Goal: Transaction & Acquisition: Purchase product/service

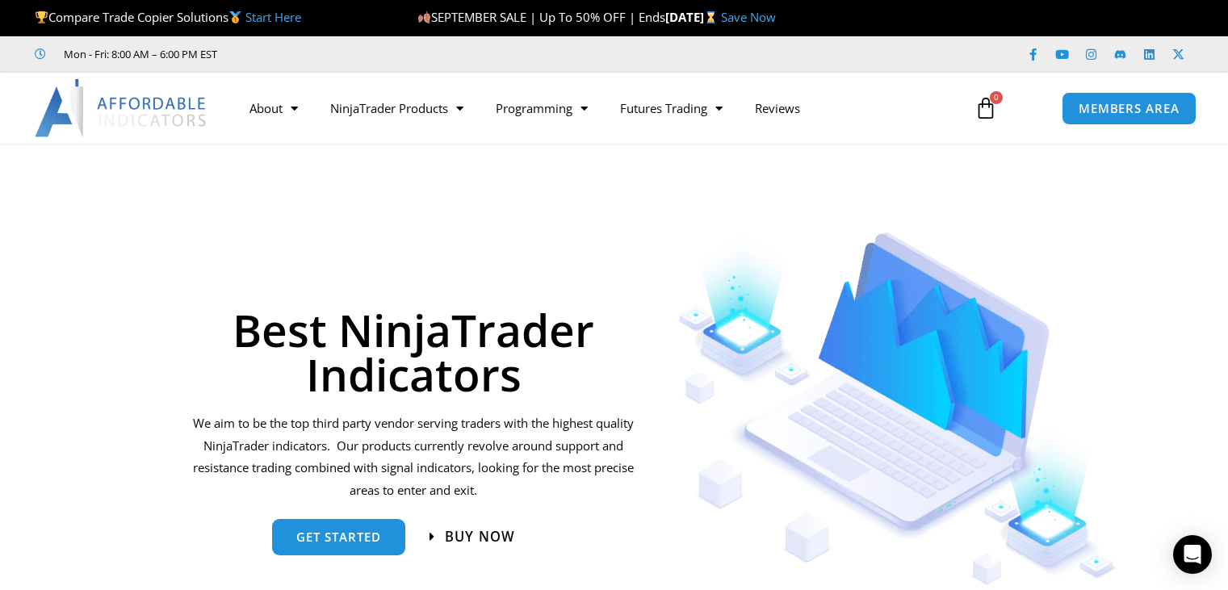
click at [495, 534] on span "Buy now" at bounding box center [480, 537] width 70 height 14
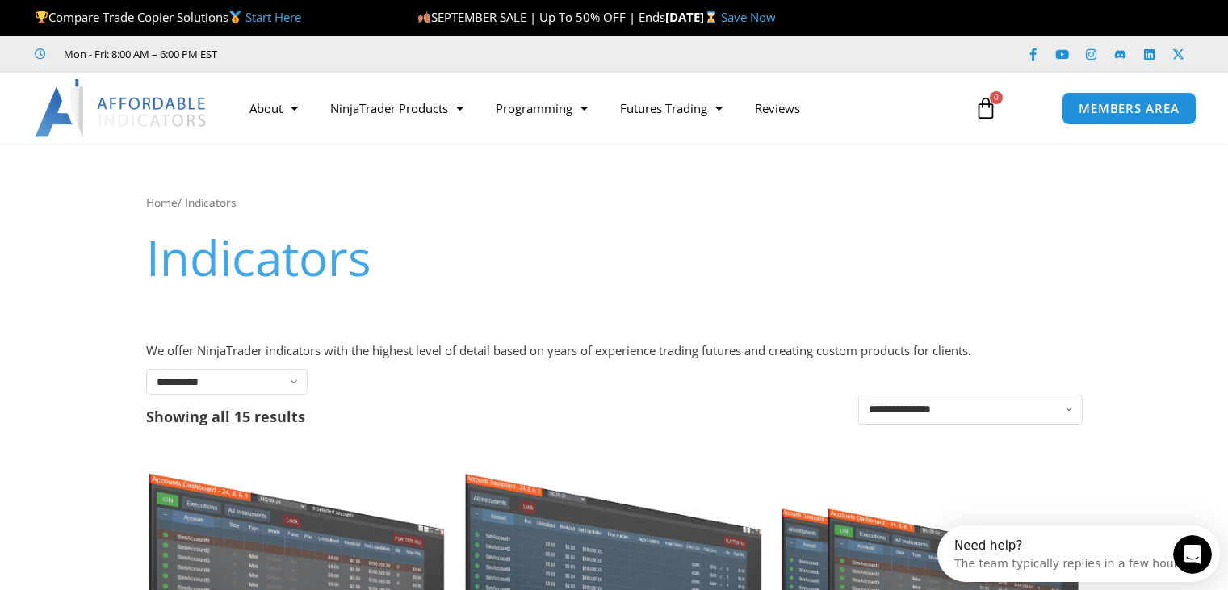
click at [982, 112] on icon at bounding box center [985, 108] width 23 height 23
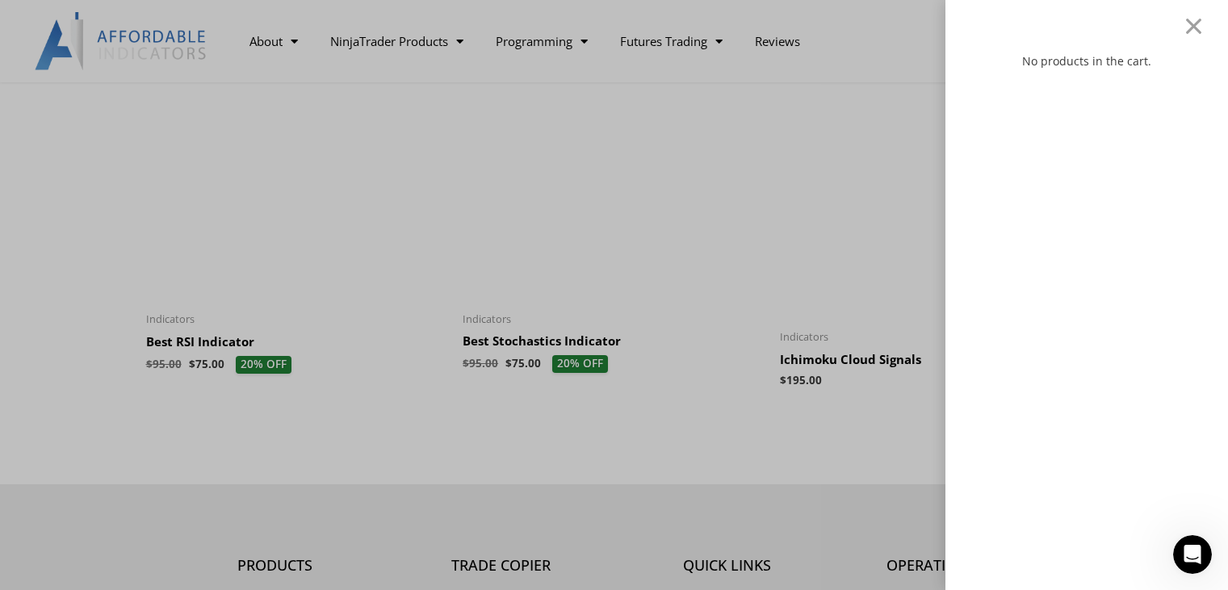
scroll to position [2099, 0]
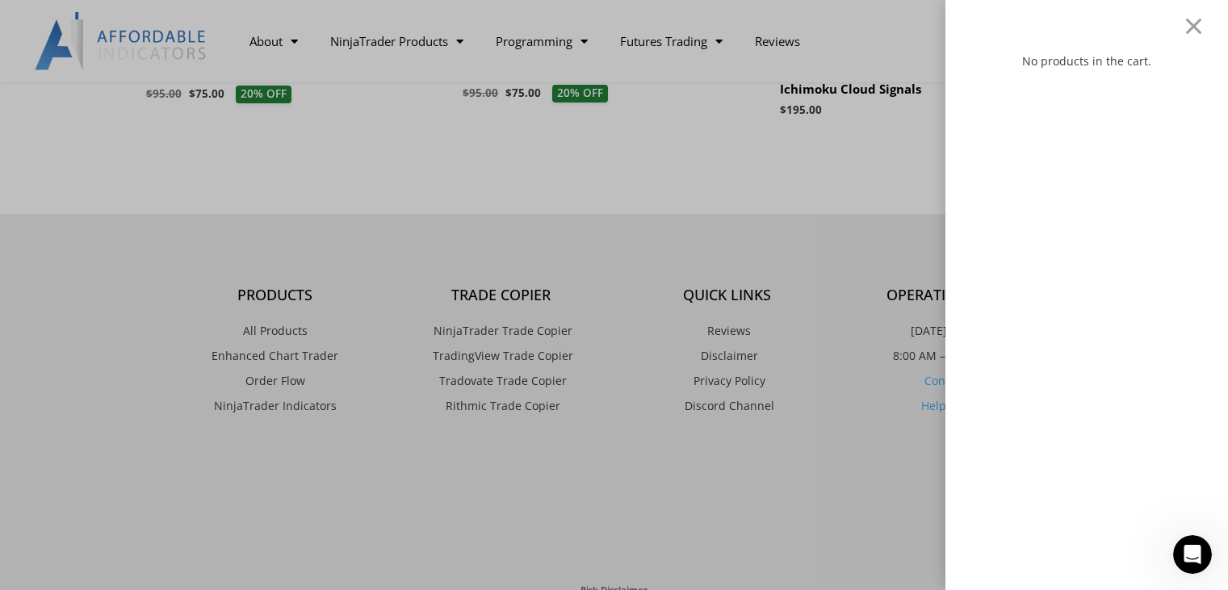
click at [1022, 165] on div "No products in the cart." at bounding box center [1087, 312] width 234 height 523
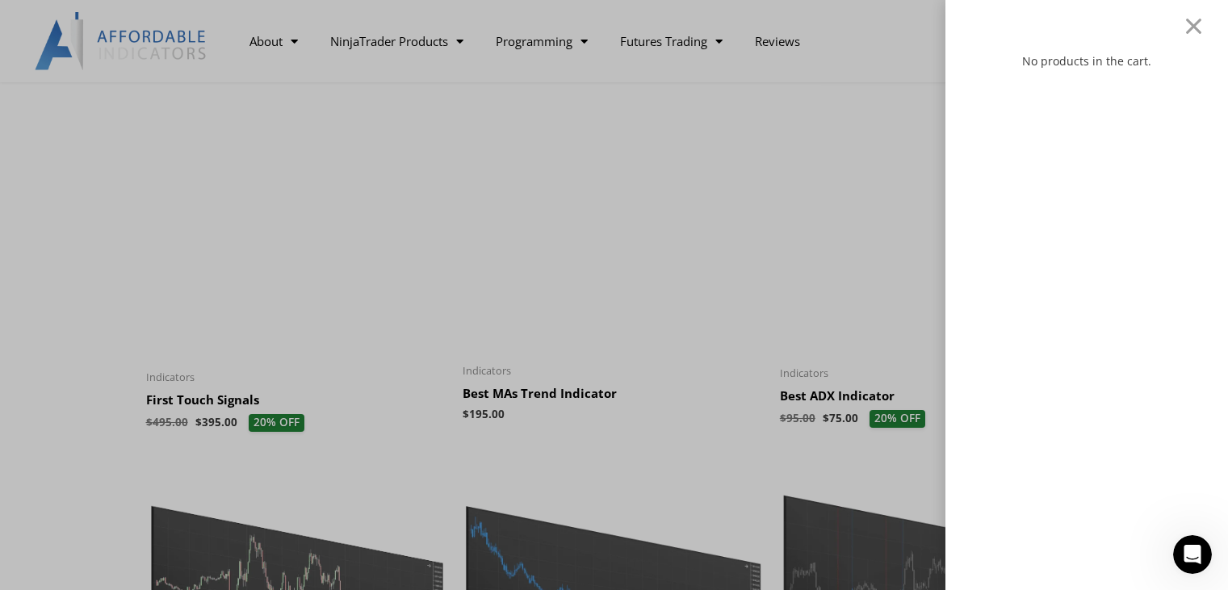
scroll to position [1130, 0]
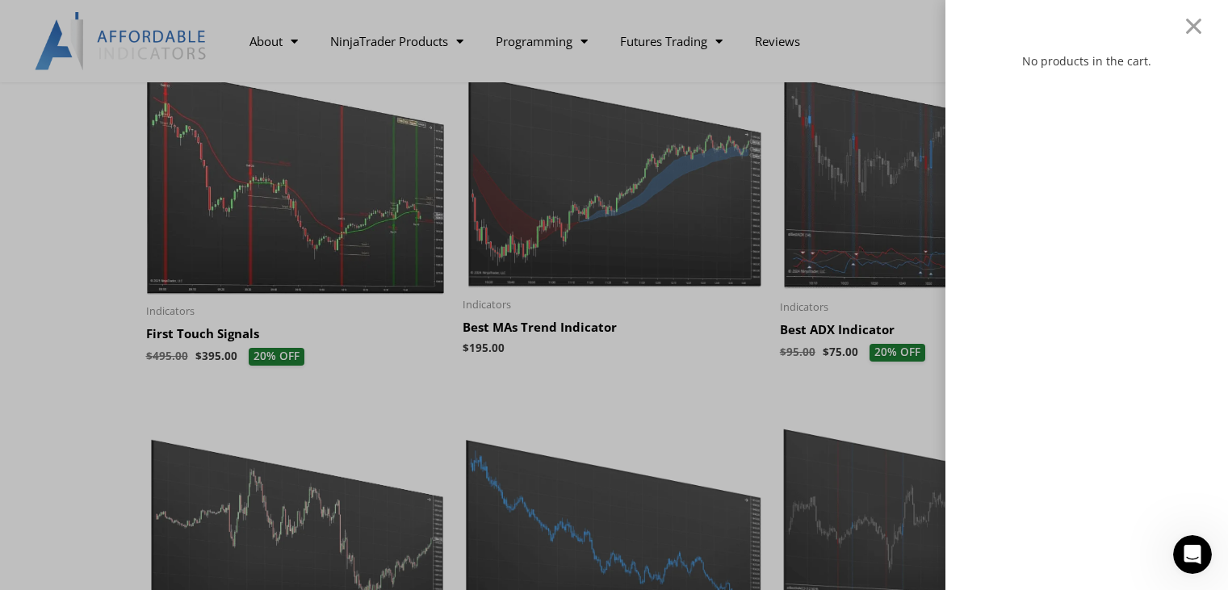
click at [876, 209] on div "No products in the cart." at bounding box center [614, 295] width 1228 height 590
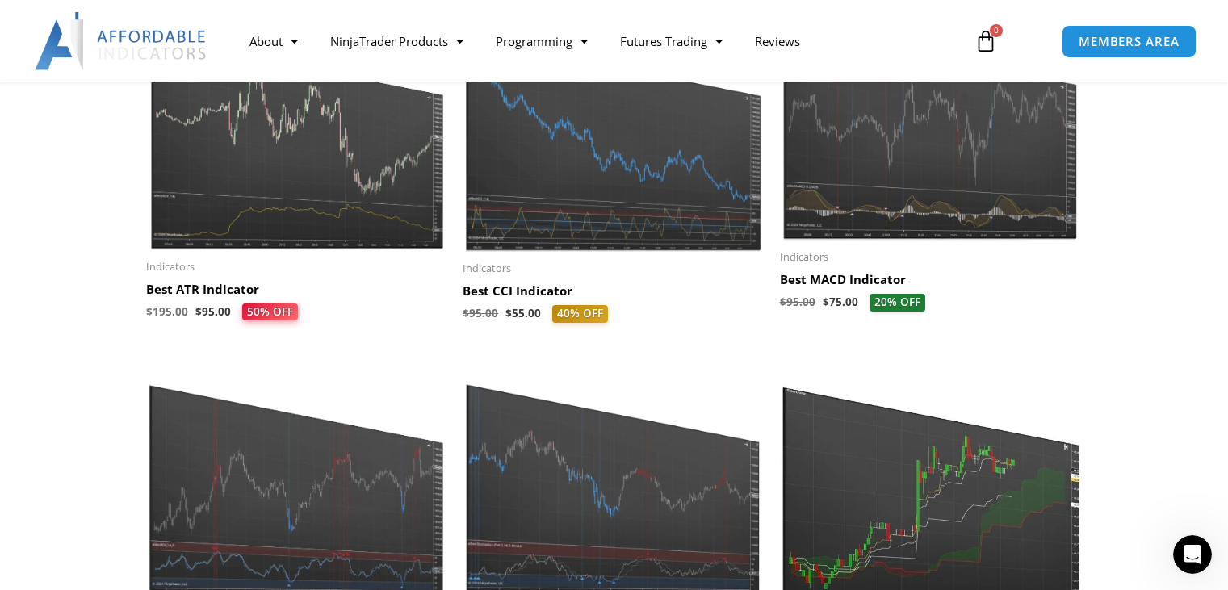
scroll to position [1534, 0]
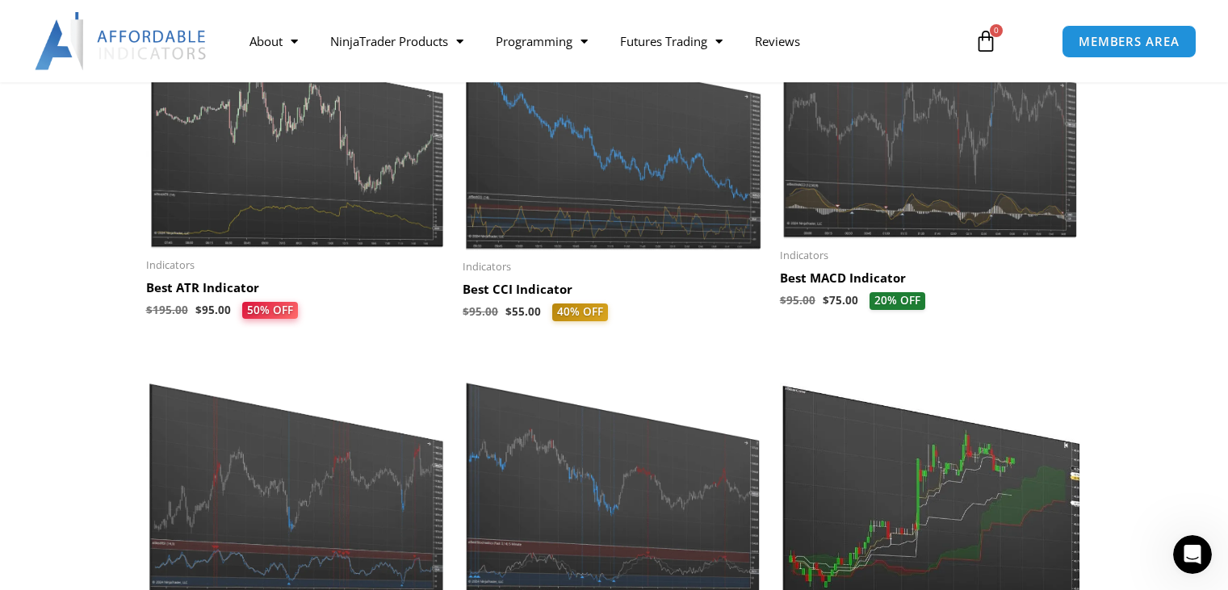
click at [317, 404] on img at bounding box center [296, 477] width 301 height 241
